Goal: Task Accomplishment & Management: Complete application form

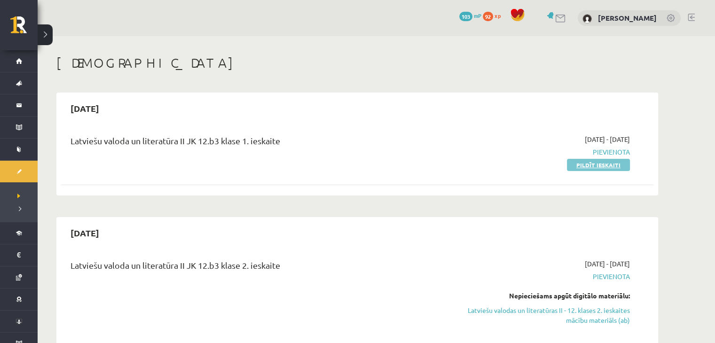
click at [619, 166] on link "Pildīt ieskaiti" at bounding box center [598, 165] width 63 height 12
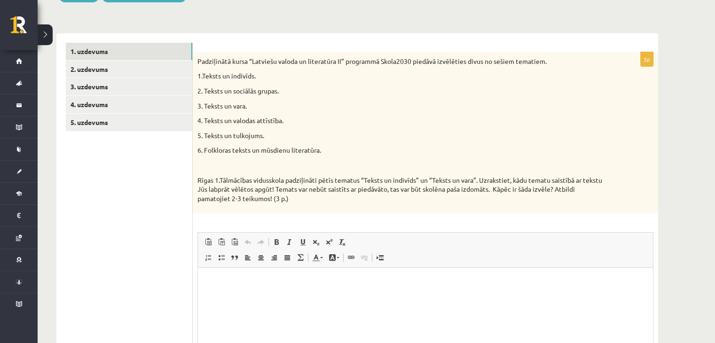
scroll to position [126, 0]
click at [161, 63] on link "2. uzdevums" at bounding box center [129, 69] width 127 height 17
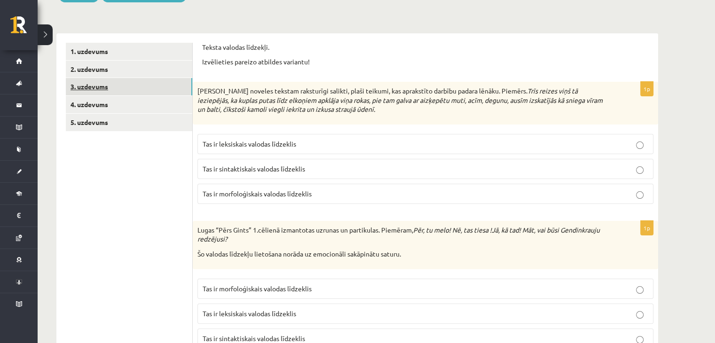
click at [151, 90] on link "3. uzdevums" at bounding box center [129, 86] width 127 height 17
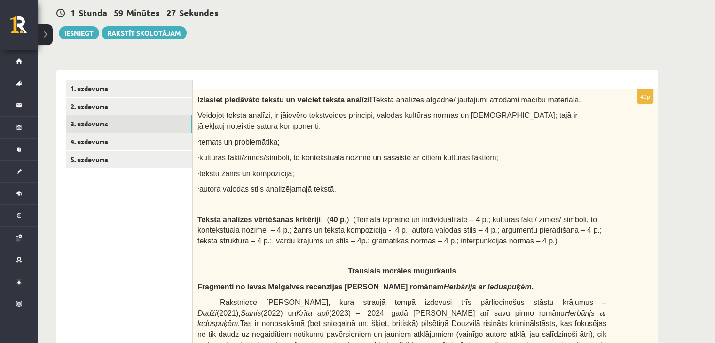
scroll to position [88, 0]
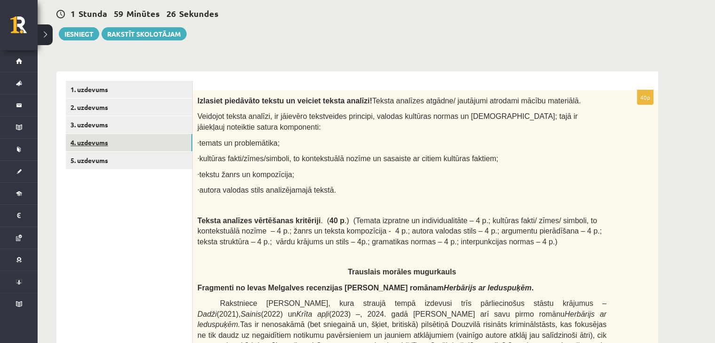
click at [125, 150] on link "4. uzdevums" at bounding box center [129, 142] width 127 height 17
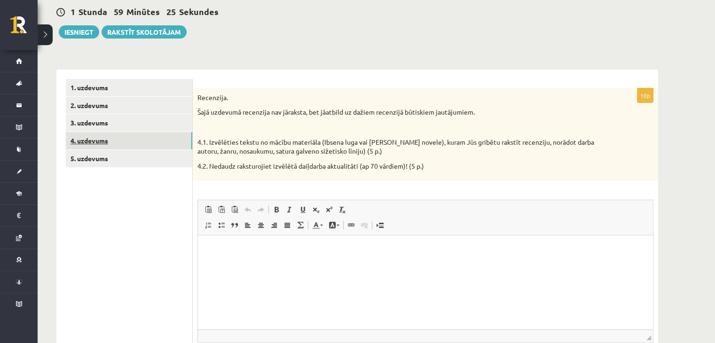
scroll to position [0, 0]
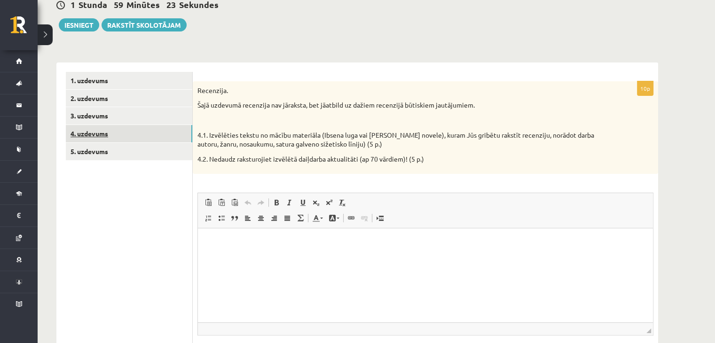
click at [125, 150] on link "5. uzdevums" at bounding box center [129, 151] width 127 height 17
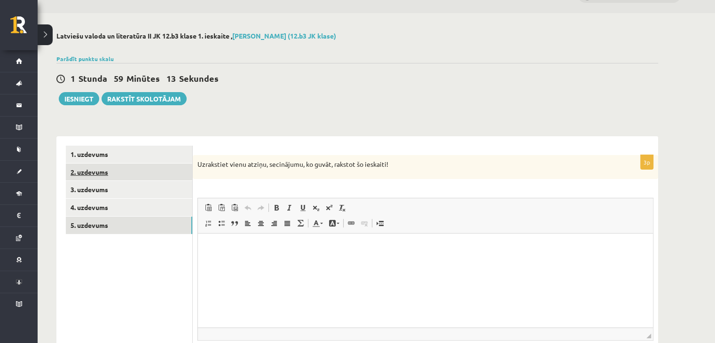
scroll to position [23, 0]
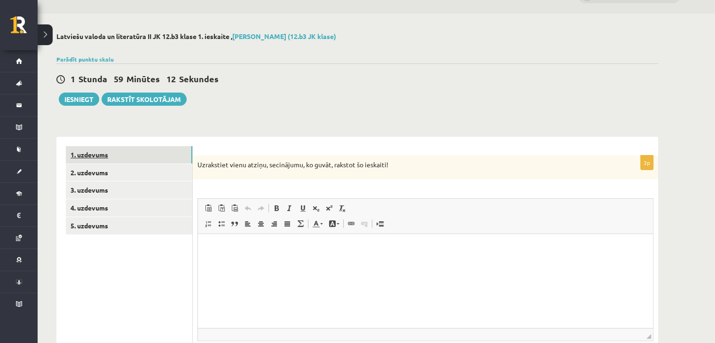
click at [120, 157] on link "1. uzdevums" at bounding box center [129, 154] width 127 height 17
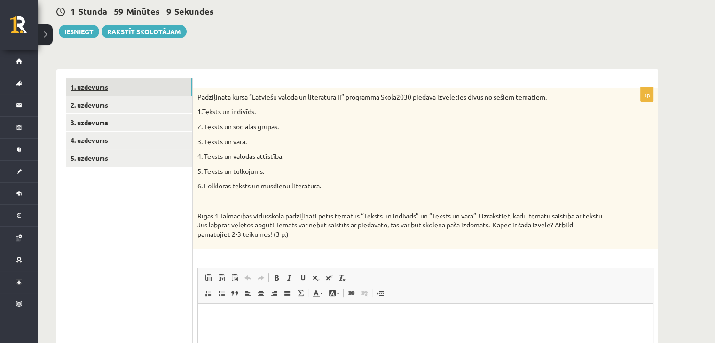
scroll to position [124, 0]
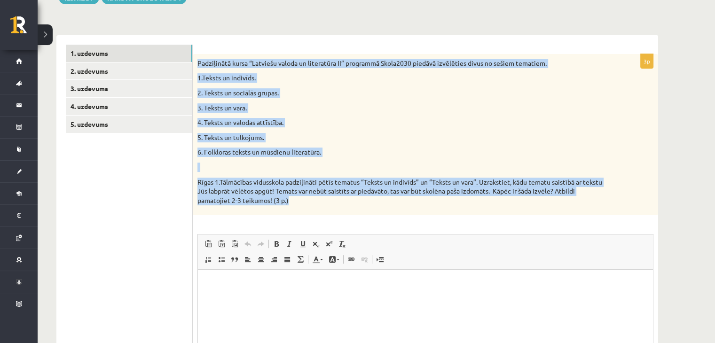
drag, startPoint x: 198, startPoint y: 62, endPoint x: 401, endPoint y: 209, distance: 250.9
click at [401, 209] on div "Padziļinātā kursa “Latviešu valoda un literatūra II” programmā Skola2030 piedāv…" at bounding box center [426, 135] width 466 height 162
copy div "Padziļinātā kursa “Latviešu valoda un literatūra II” programmā Skola2030 piedāv…"
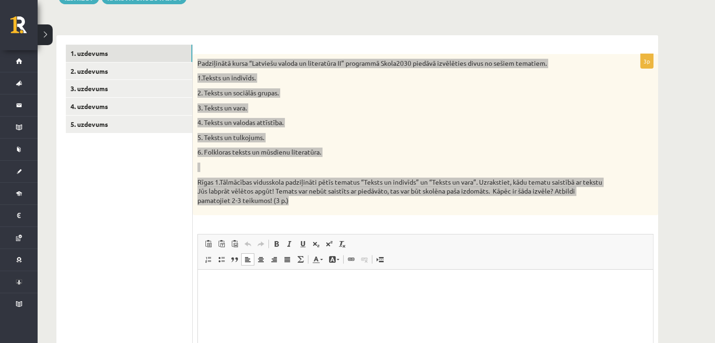
click at [252, 294] on html at bounding box center [425, 284] width 455 height 29
drag, startPoint x: 252, startPoint y: 294, endPoint x: 209, endPoint y: 283, distance: 43.7
click at [209, 283] on p "Bagātinātā teksta redaktors, wiswyg-editor-user-answer-47024869427820" at bounding box center [425, 284] width 437 height 10
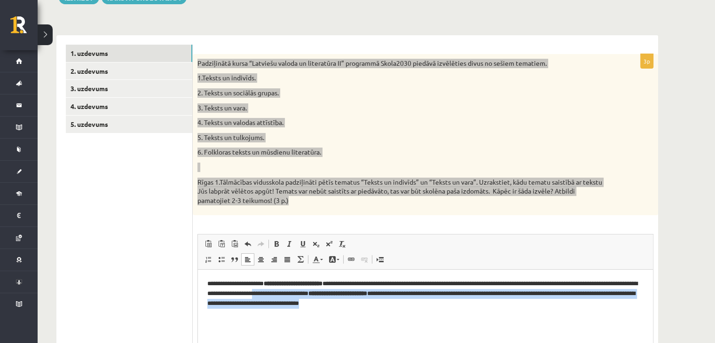
drag, startPoint x: 450, startPoint y: 305, endPoint x: 321, endPoint y: 294, distance: 129.3
click at [321, 294] on p "**********" at bounding box center [425, 293] width 437 height 29
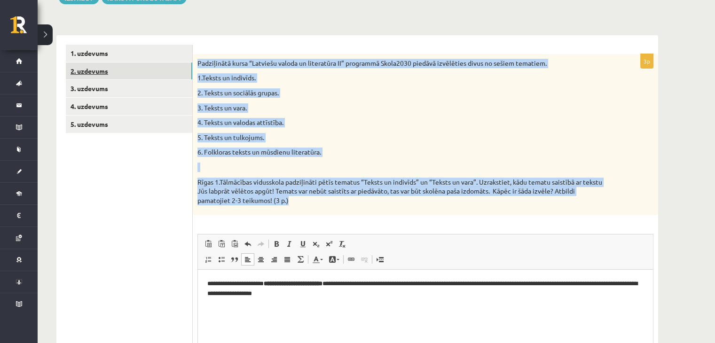
click at [167, 71] on link "2. uzdevums" at bounding box center [129, 71] width 127 height 17
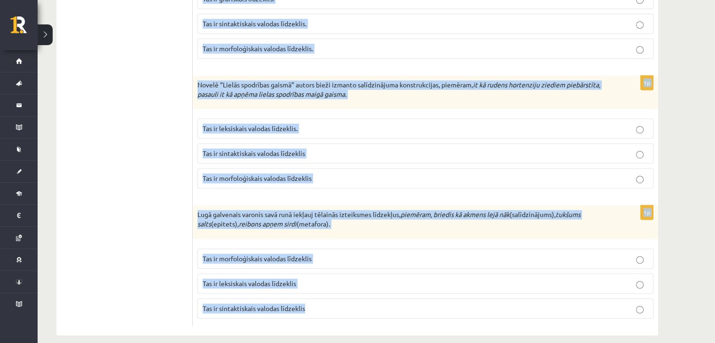
scroll to position [546, 0]
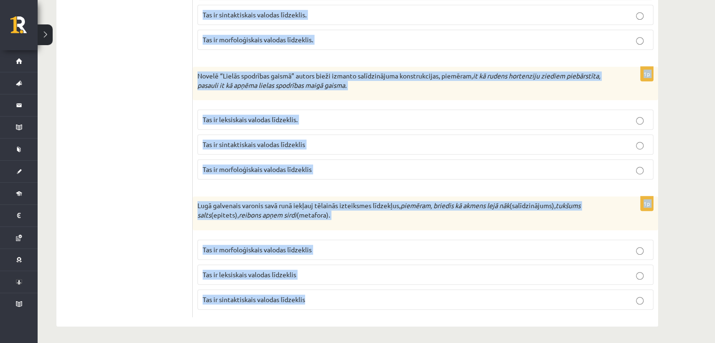
drag, startPoint x: 200, startPoint y: 46, endPoint x: 382, endPoint y: 339, distance: 345.1
copy form "Teksta valodas līdzekļi. Izvēlieties pareizo atbildes variantu! 1p E.Ādamsona n…"
click at [262, 273] on span "Tas ir leksiskais valodas līdzeklis" at bounding box center [250, 274] width 94 height 8
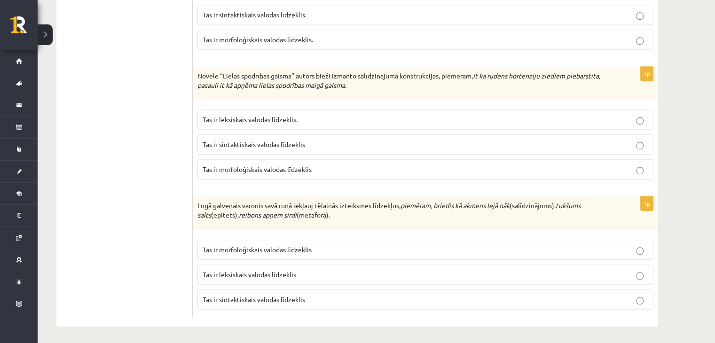
click at [257, 122] on p "Tas ir leksiskais valodas līdzeklis." at bounding box center [426, 120] width 446 height 10
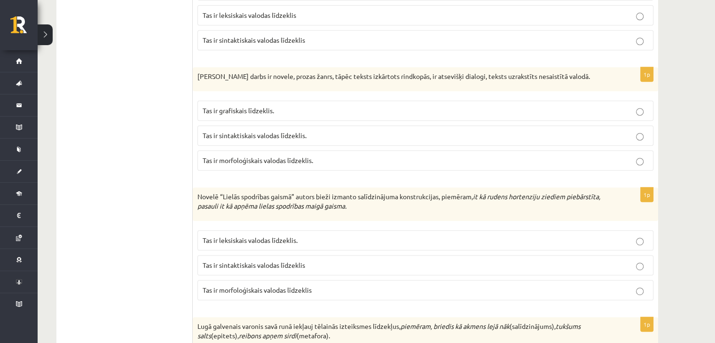
scroll to position [423, 0]
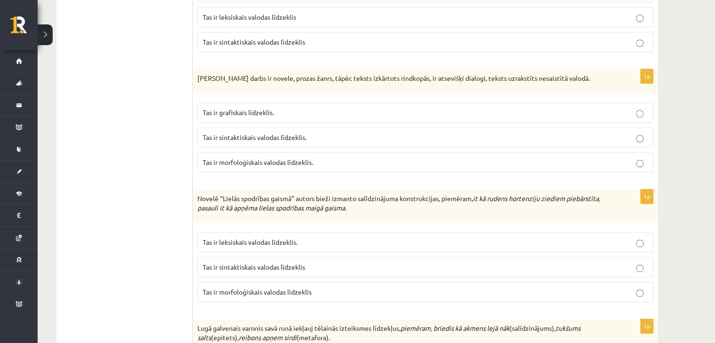
click at [269, 105] on label "Tas ir grafiskais līdzeklis." at bounding box center [426, 113] width 456 height 20
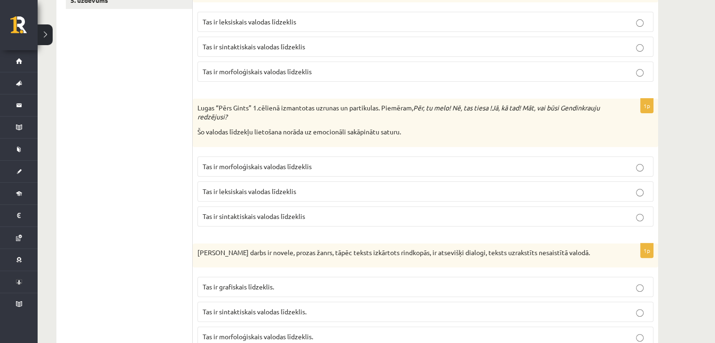
scroll to position [246, 0]
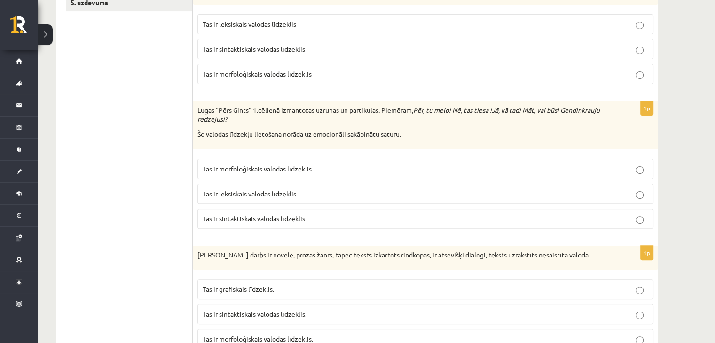
click at [275, 195] on span "Tas ir leksiskais valodas līdzeklis" at bounding box center [250, 194] width 94 height 8
click at [278, 45] on span "Tas ir sintaktiskais valodas līdzeklis" at bounding box center [254, 49] width 103 height 8
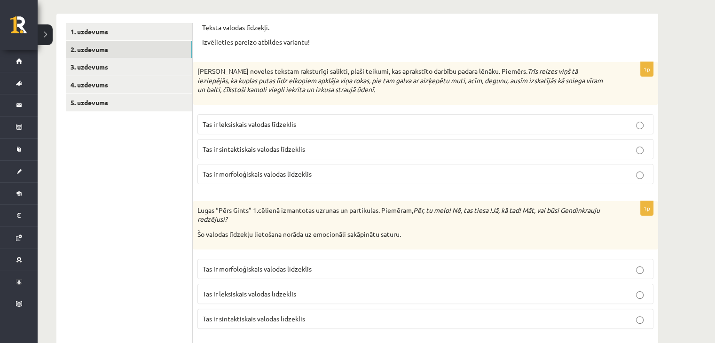
scroll to position [0, 0]
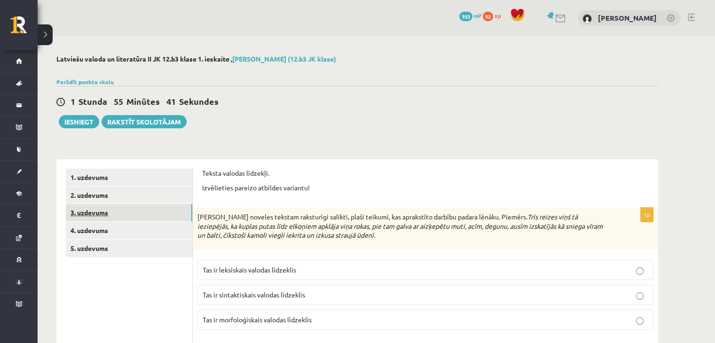
click at [119, 215] on link "3. uzdevums" at bounding box center [129, 212] width 127 height 17
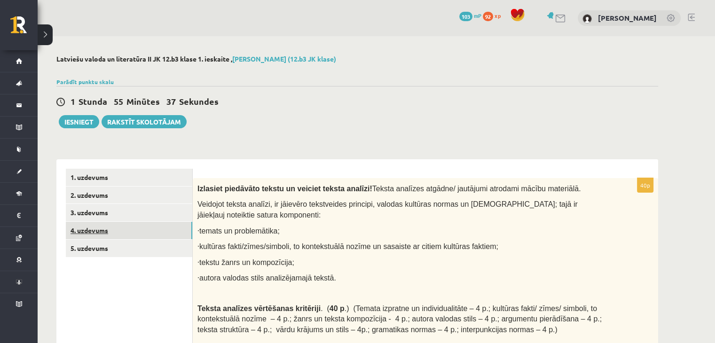
click at [113, 229] on link "4. uzdevums" at bounding box center [129, 230] width 127 height 17
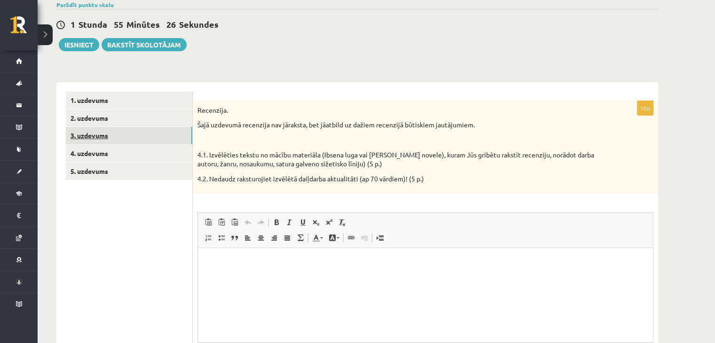
click at [157, 139] on link "3. uzdevums" at bounding box center [129, 135] width 127 height 17
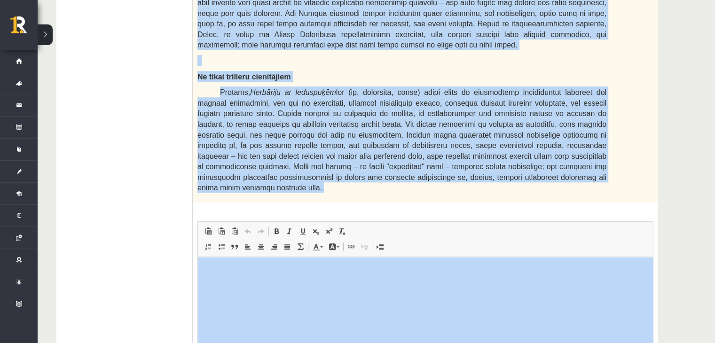
scroll to position [676, 0]
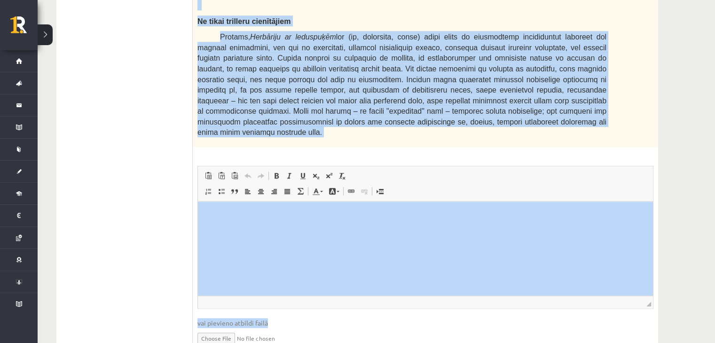
drag, startPoint x: 197, startPoint y: 175, endPoint x: 439, endPoint y: 86, distance: 258.2
click at [398, 57] on span "Protams, Herbāriju ar leduspuķēm" at bounding box center [402, 84] width 409 height 103
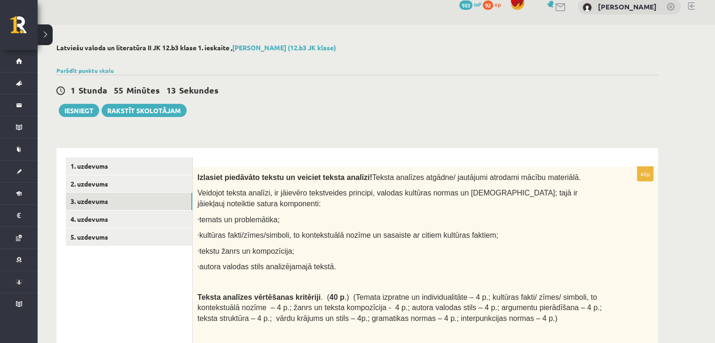
scroll to position [0, 0]
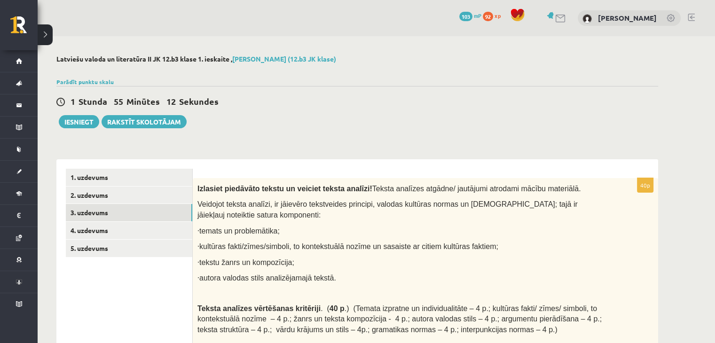
drag, startPoint x: 341, startPoint y: 88, endPoint x: 195, endPoint y: 184, distance: 174.8
copy div "Izlasiet piedāvāto tekstu un veiciet teksta analīzi! Teksta analīzes atgādne/ j…"
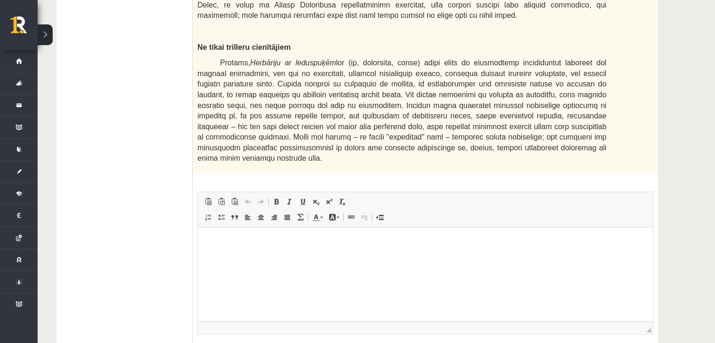
scroll to position [651, 0]
click at [213, 256] on html at bounding box center [425, 241] width 455 height 29
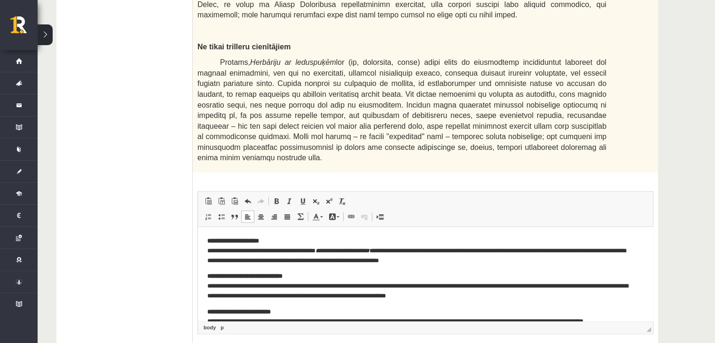
scroll to position [644, 0]
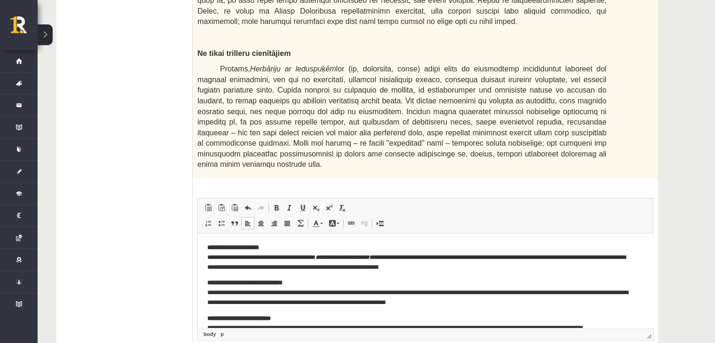
click at [362, 261] on p "**********" at bounding box center [422, 257] width 430 height 29
click at [335, 244] on p "**********" at bounding box center [422, 257] width 430 height 29
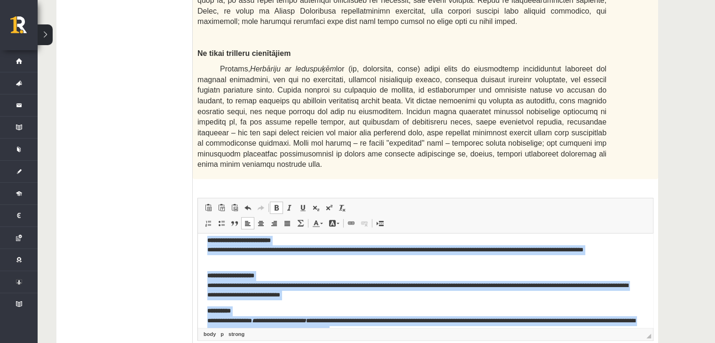
scroll to position [96, 0]
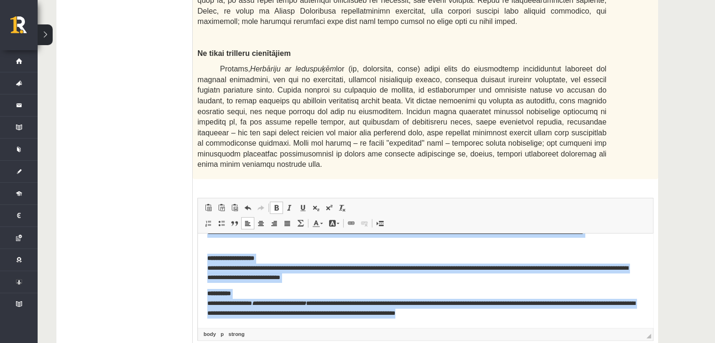
drag, startPoint x: 205, startPoint y: 249, endPoint x: 512, endPoint y: 318, distance: 314.2
click at [512, 318] on html "**********" at bounding box center [425, 233] width 455 height 190
click at [291, 204] on span at bounding box center [290, 208] width 8 height 8
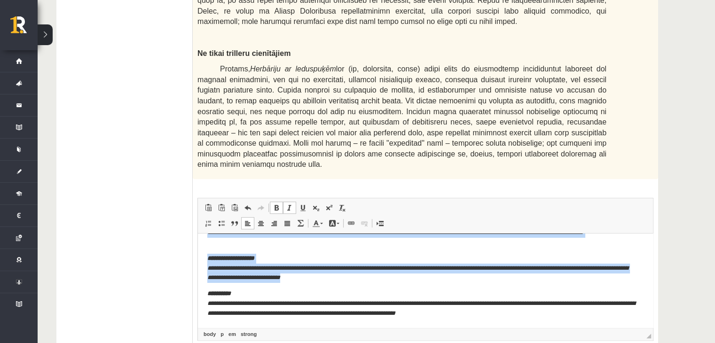
click at [291, 204] on span at bounding box center [290, 208] width 8 height 8
click at [270, 301] on em "**********" at bounding box center [279, 304] width 54 height 6
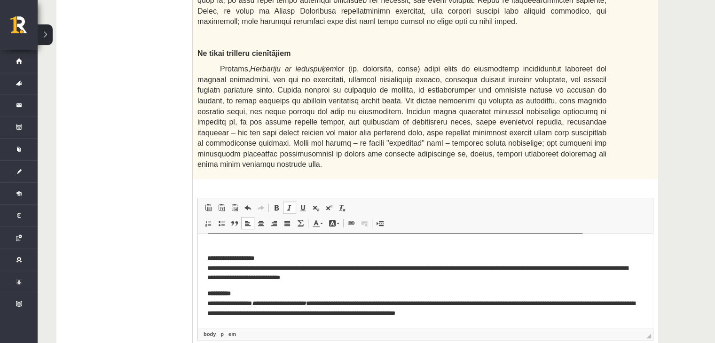
click at [270, 301] on em "**********" at bounding box center [279, 304] width 54 height 6
click at [289, 204] on span at bounding box center [290, 208] width 8 height 8
drag, startPoint x: 326, startPoint y: 304, endPoint x: 260, endPoint y: 301, distance: 65.4
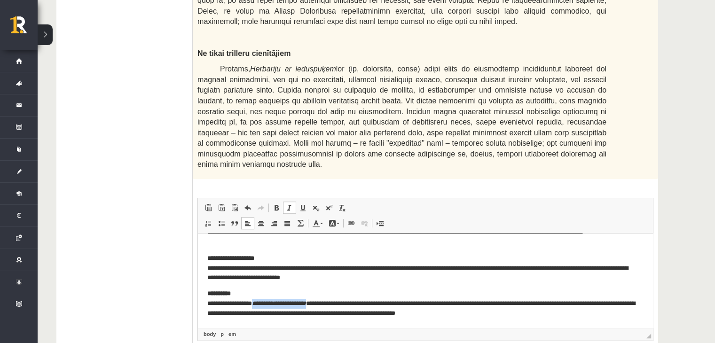
click at [260, 301] on p "**********" at bounding box center [422, 303] width 430 height 29
click at [287, 202] on link "Slīpraksts Klaviatūras saīsne vadīšanas taustiņš+I" at bounding box center [289, 208] width 13 height 12
click at [288, 204] on span at bounding box center [290, 208] width 8 height 8
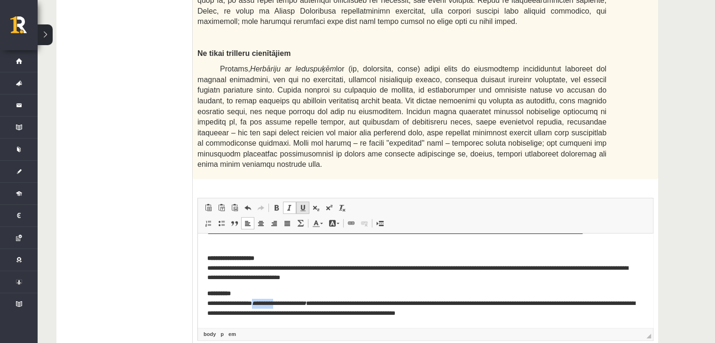
click at [301, 204] on span at bounding box center [303, 208] width 8 height 8
click at [284, 202] on link "Slīpraksts Klaviatūras saīsne vadīšanas taustiņš+I" at bounding box center [289, 208] width 13 height 12
click at [222, 204] on span at bounding box center [222, 208] width 8 height 8
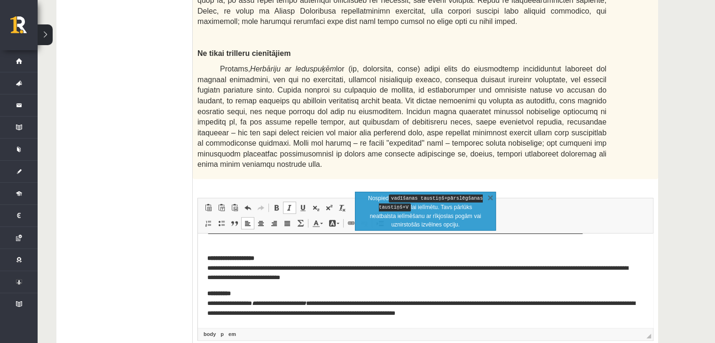
click at [286, 239] on p "**********" at bounding box center [422, 233] width 430 height 29
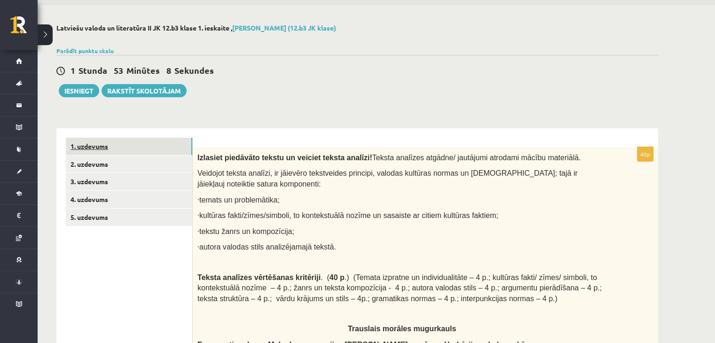
scroll to position [30, 0]
click at [108, 145] on link "1. uzdevums" at bounding box center [129, 147] width 127 height 17
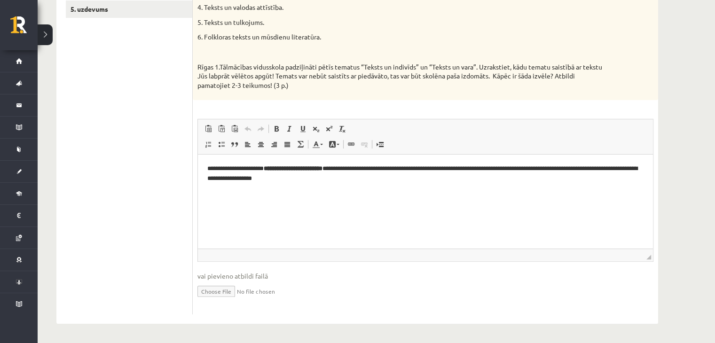
scroll to position [239, 0]
click at [302, 169] on strong "**********" at bounding box center [293, 169] width 59 height 6
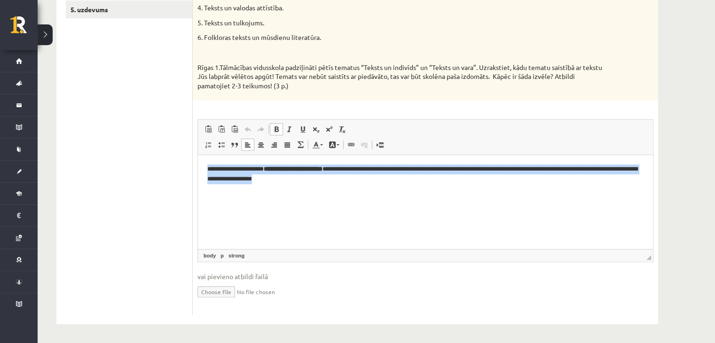
click at [302, 169] on strong "**********" at bounding box center [293, 169] width 59 height 6
click at [278, 127] on span at bounding box center [277, 130] width 8 height 8
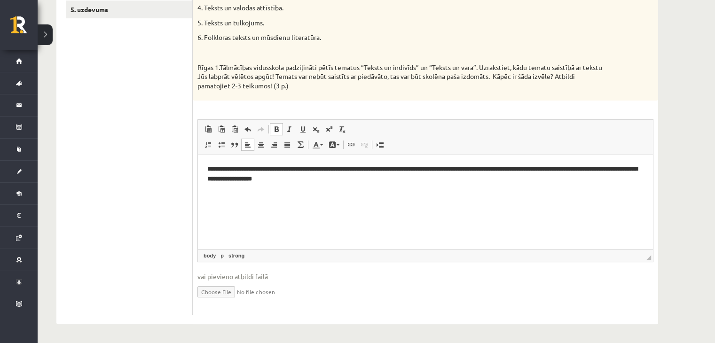
click at [278, 127] on span at bounding box center [277, 130] width 8 height 8
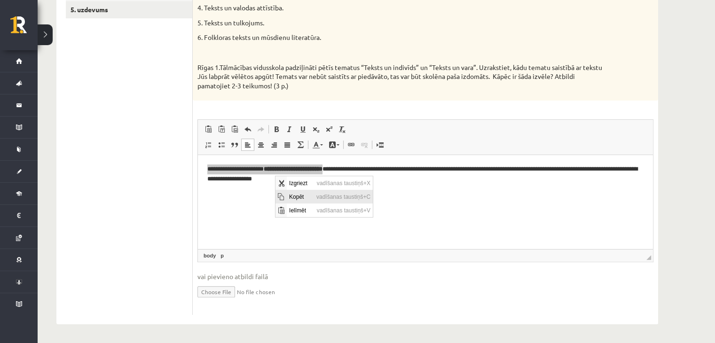
click at [298, 198] on span "Kopēt" at bounding box center [299, 197] width 27 height 14
copy p "**********"
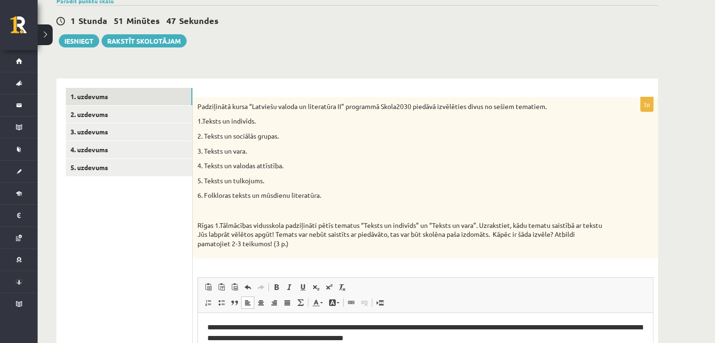
scroll to position [51, 0]
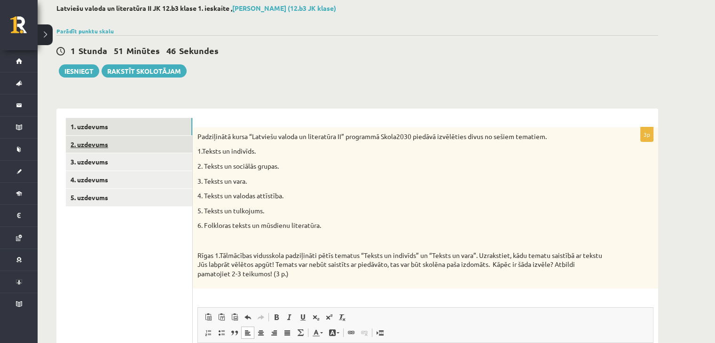
click at [107, 148] on link "2. uzdevums" at bounding box center [129, 144] width 127 height 17
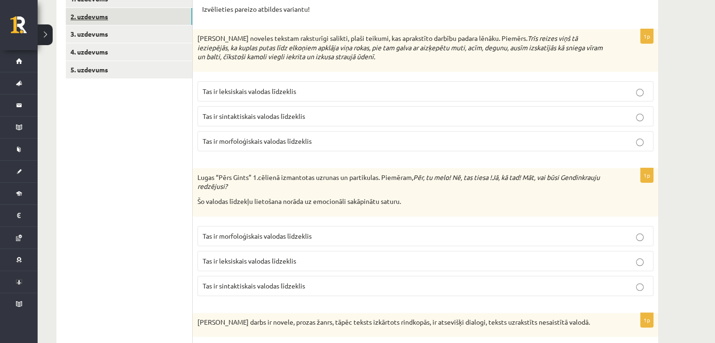
scroll to position [132, 0]
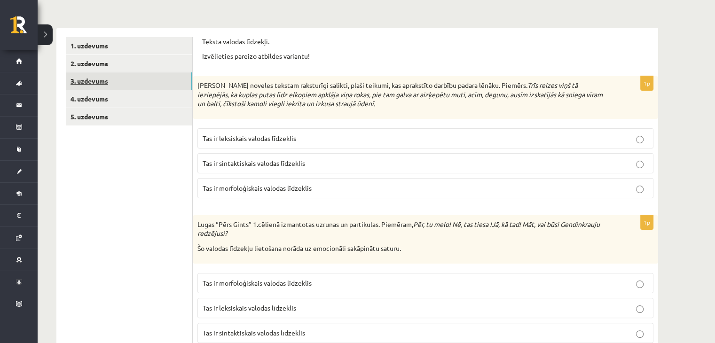
click at [105, 83] on link "3. uzdevums" at bounding box center [129, 80] width 127 height 17
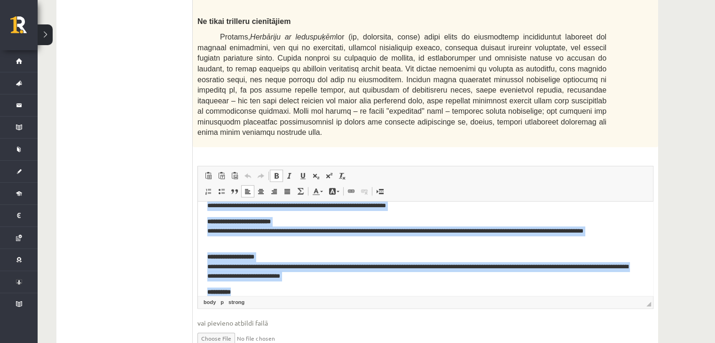
scroll to position [96, 0]
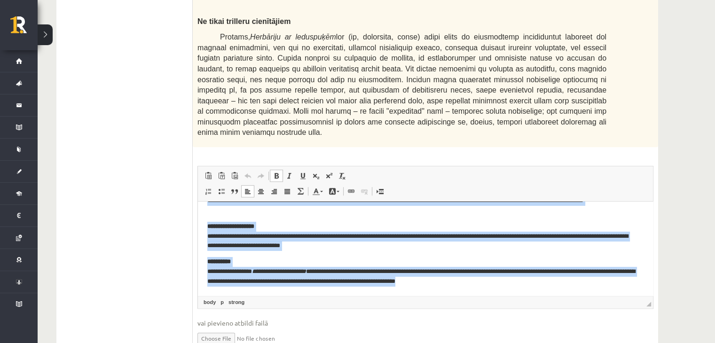
drag, startPoint x: 206, startPoint y: 215, endPoint x: 502, endPoint y: 283, distance: 303.0
click at [502, 283] on html "**********" at bounding box center [425, 201] width 455 height 190
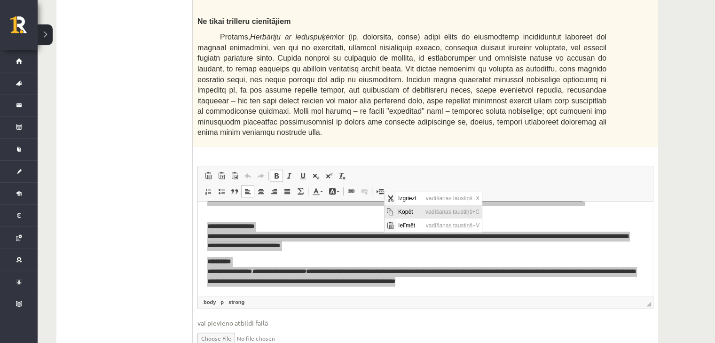
click at [397, 209] on span "Kopēt" at bounding box center [409, 212] width 27 height 14
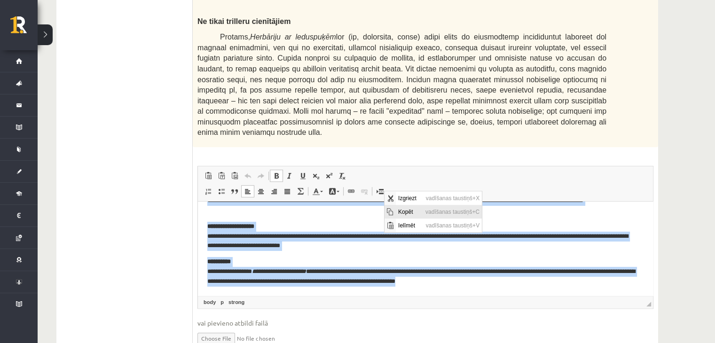
copy body "**********"
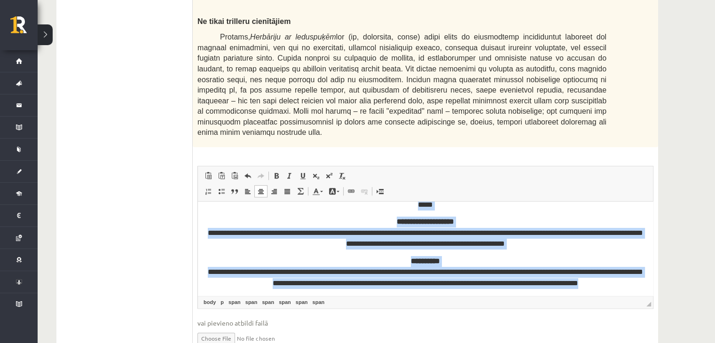
scroll to position [0, 0]
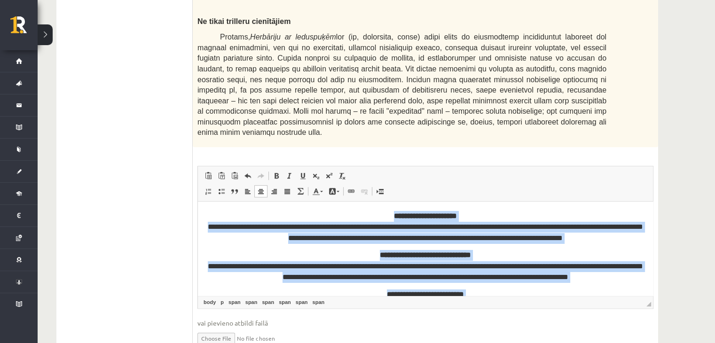
drag, startPoint x: 614, startPoint y: 285, endPoint x: 537, endPoint y: 341, distance: 95.6
click at [339, 202] on html "**********" at bounding box center [425, 306] width 455 height 209
click at [246, 188] on span at bounding box center [248, 192] width 8 height 8
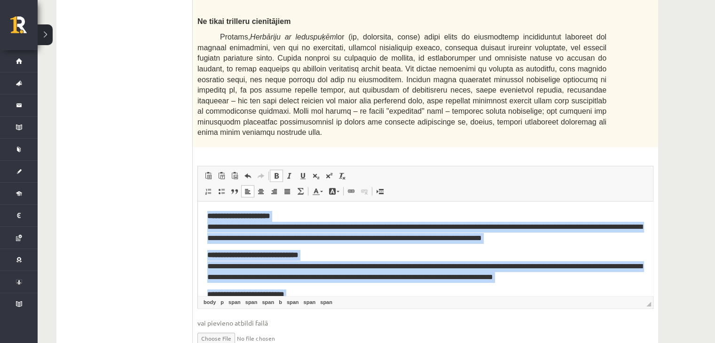
click at [322, 251] on p "**********" at bounding box center [425, 266] width 437 height 33
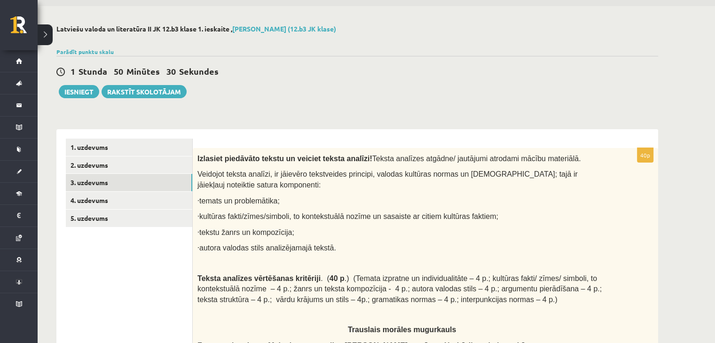
scroll to position [31, 0]
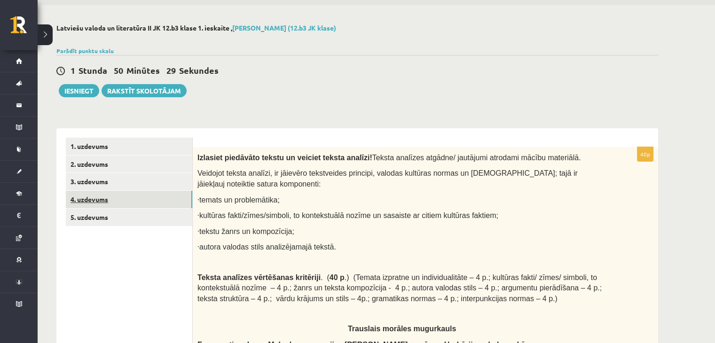
click at [162, 200] on link "4. uzdevums" at bounding box center [129, 199] width 127 height 17
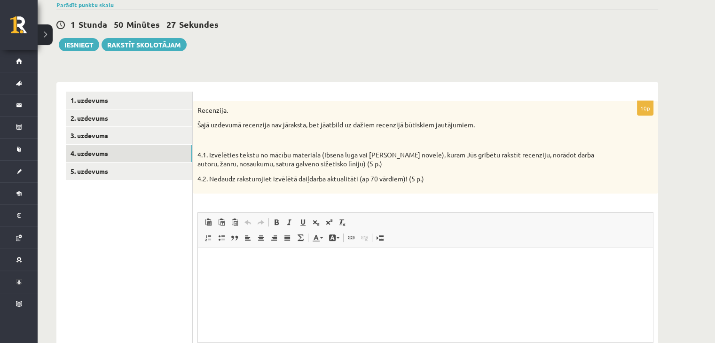
scroll to position [0, 0]
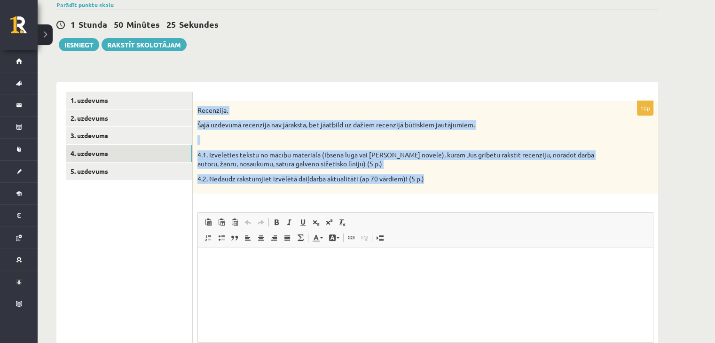
drag, startPoint x: 199, startPoint y: 105, endPoint x: 508, endPoint y: 185, distance: 319.1
click at [508, 185] on div "Recenzija. Šajā uzdevumā recenzija nav jāraksta, bet jāatbild uz dažiem recenzi…" at bounding box center [426, 147] width 466 height 93
click at [337, 163] on p "4.1. Izvēlēties tekstu no mācību materiāla (Ibsena luga vai Ādamsona novele), k…" at bounding box center [402, 160] width 409 height 18
drag, startPoint x: 198, startPoint y: 108, endPoint x: 453, endPoint y: 175, distance: 263.8
click at [453, 175] on div "Recenzija. Šajā uzdevumā recenzija nav jāraksta, bet jāatbild uz dažiem recenzi…" at bounding box center [426, 147] width 466 height 93
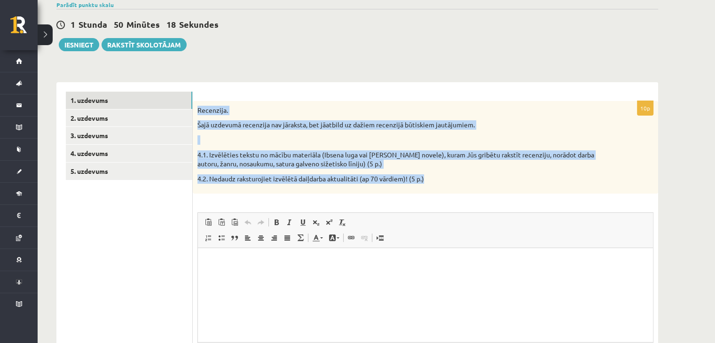
copy div "Recenzija. Šajā uzdevumā recenzija nav jāraksta, bet jāatbild uz dažiem recenzi…"
click at [242, 77] on div "**********" at bounding box center [357, 245] width 602 height 345
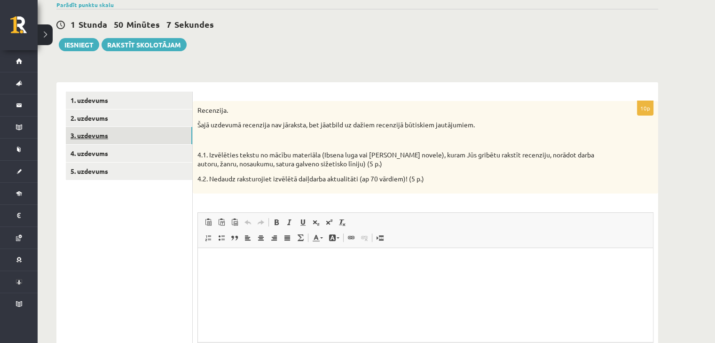
click at [146, 132] on link "3. uzdevums" at bounding box center [129, 135] width 127 height 17
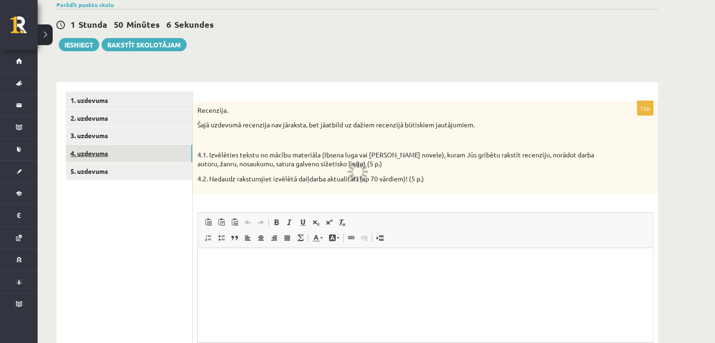
click at [138, 154] on link "4. uzdevums" at bounding box center [129, 153] width 127 height 17
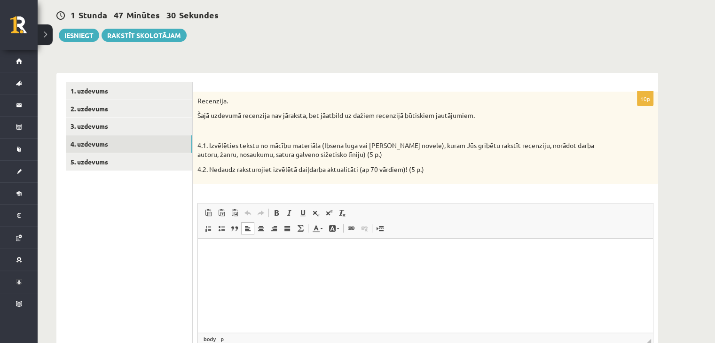
click at [238, 246] on html at bounding box center [425, 253] width 455 height 29
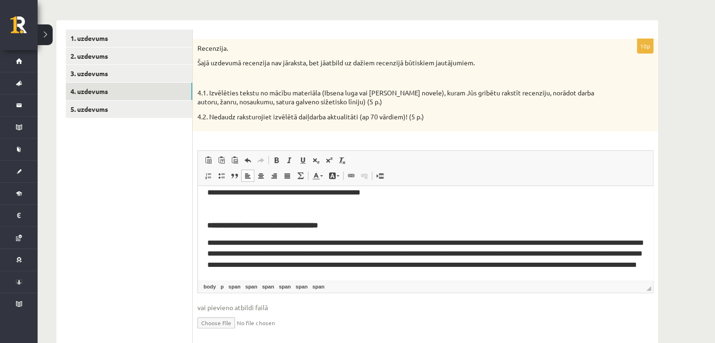
scroll to position [81, 0]
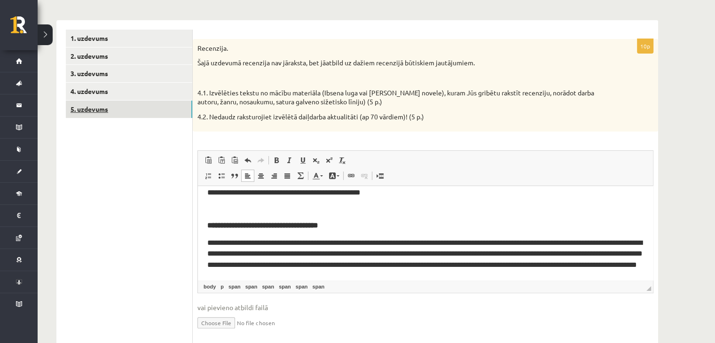
click at [155, 107] on link "5. uzdevums" at bounding box center [129, 109] width 127 height 17
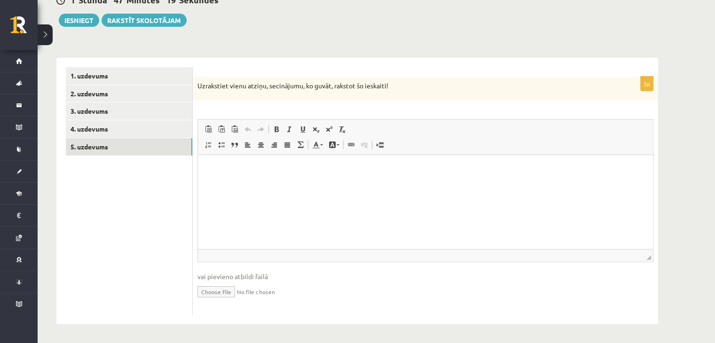
scroll to position [102, 0]
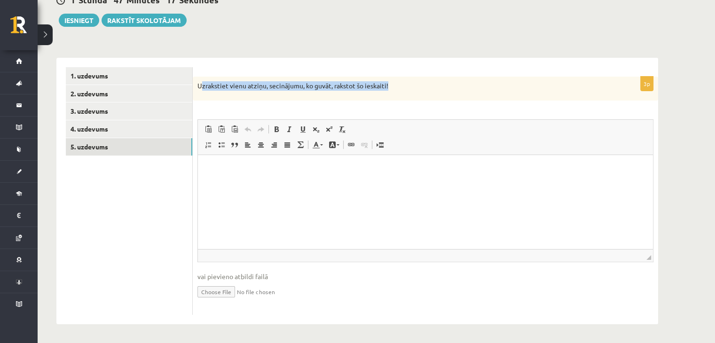
drag, startPoint x: 199, startPoint y: 84, endPoint x: 406, endPoint y: 99, distance: 207.0
click at [406, 99] on div "Uzrakstiet vienu atziņu, secinājumu, ko guvāt, rakstot šo ieskaiti!" at bounding box center [426, 89] width 466 height 24
drag, startPoint x: 198, startPoint y: 86, endPoint x: 423, endPoint y: 103, distance: 226.5
click at [423, 103] on div "3p Uzrakstiet vienu atziņu, secinājumu, ko guvāt, rakstot šo ieskaiti! Rich Tex…" at bounding box center [426, 196] width 466 height 239
copy div "Uzrakstiet vienu atziņu, secinājumu, ko guvāt, rakstot šo ieskaiti! Rich Text E…"
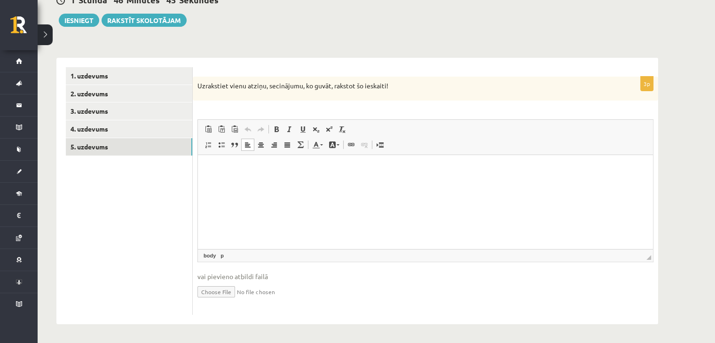
click at [247, 171] on p "Bagātinātā teksta redaktors, wiswyg-editor-user-answer-47025624217860" at bounding box center [425, 170] width 437 height 10
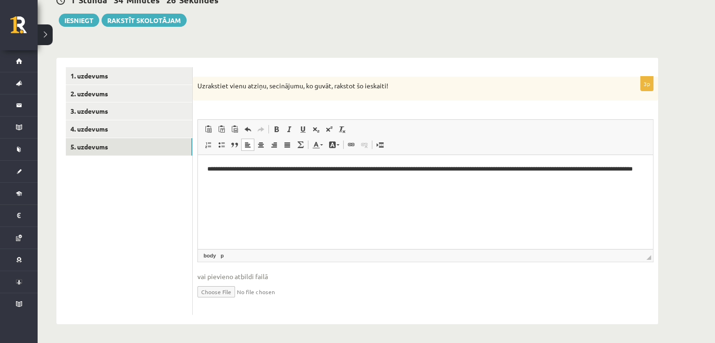
click at [111, 209] on ul "1. uzdevums 2. uzdevums 3. uzdevums 4. uzdevums 5. uzdevums" at bounding box center [129, 191] width 127 height 248
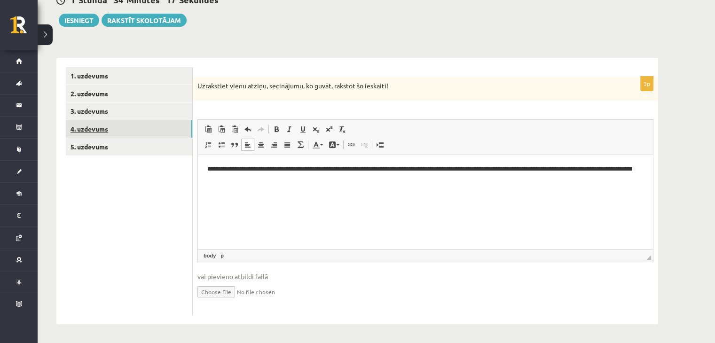
click at [155, 129] on link "4. uzdevums" at bounding box center [129, 128] width 127 height 17
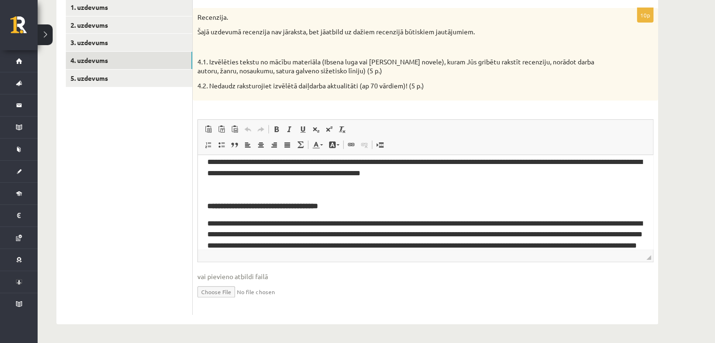
scroll to position [0, 0]
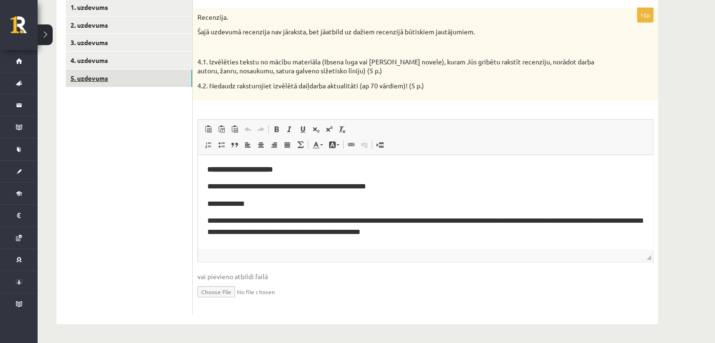
click at [158, 82] on link "5. uzdevums" at bounding box center [129, 78] width 127 height 17
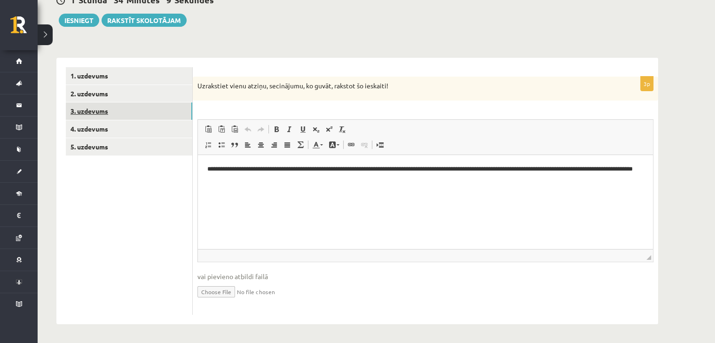
click at [150, 111] on link "3. uzdevums" at bounding box center [129, 111] width 127 height 17
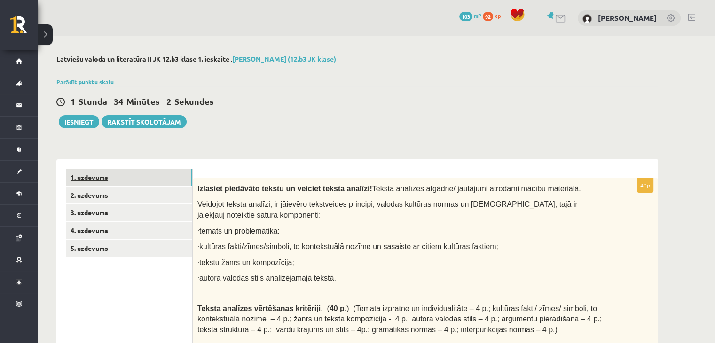
click at [111, 183] on link "1. uzdevums" at bounding box center [129, 177] width 127 height 17
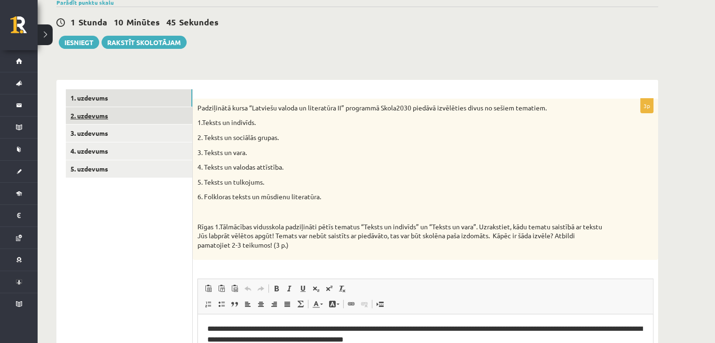
scroll to position [79, 0]
click at [90, 44] on button "Iesniegt" at bounding box center [79, 42] width 40 height 13
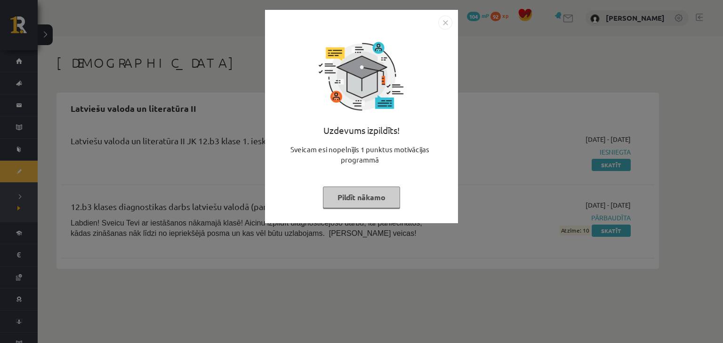
click at [362, 205] on button "Pildīt nākamo" at bounding box center [361, 198] width 77 height 22
